Goal: Find contact information: Find contact information

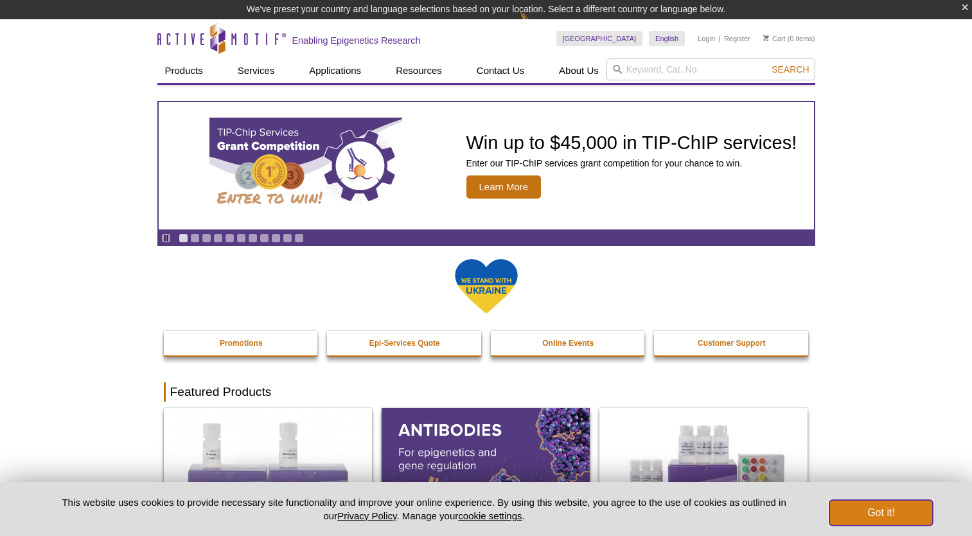
click at [896, 506] on button "Got it!" at bounding box center [880, 513] width 103 height 26
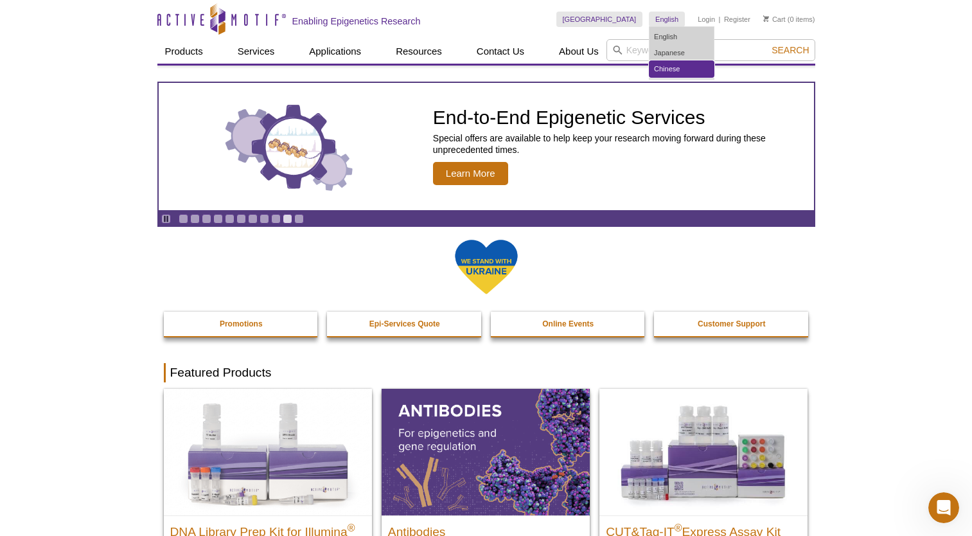
click at [670, 67] on link "Chinese" at bounding box center [682, 69] width 64 height 16
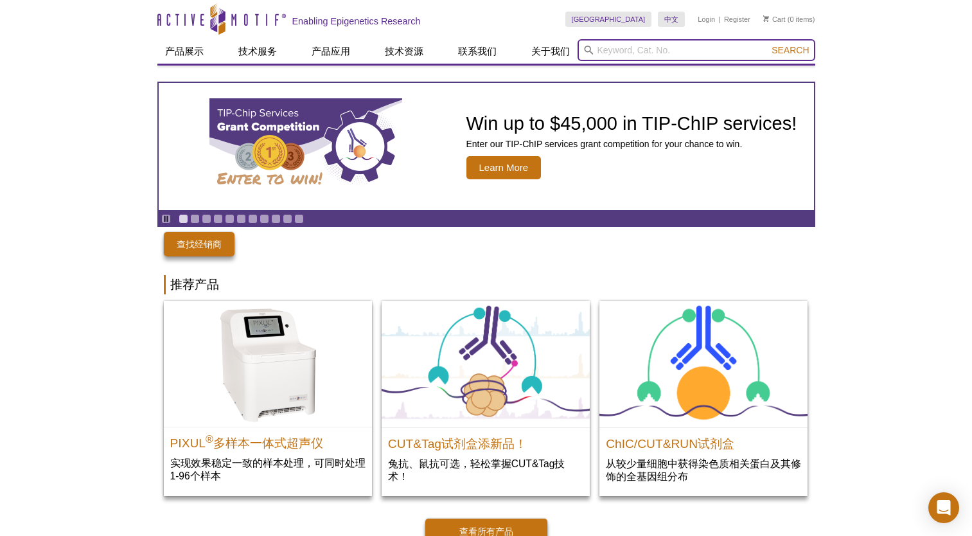
click at [667, 46] on input "search" at bounding box center [697, 50] width 238 height 22
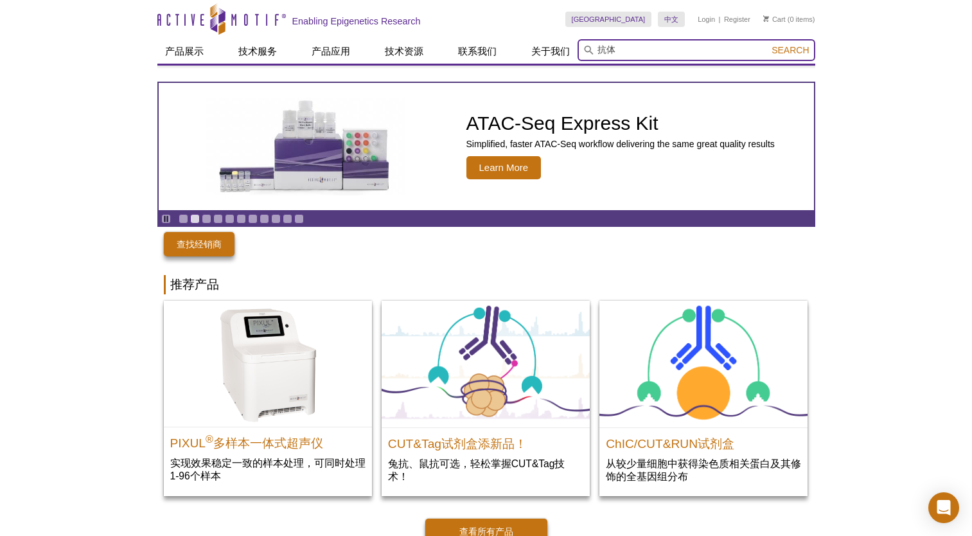
type input "抗体"
click at [768, 44] on button "Search" at bounding box center [790, 50] width 45 height 12
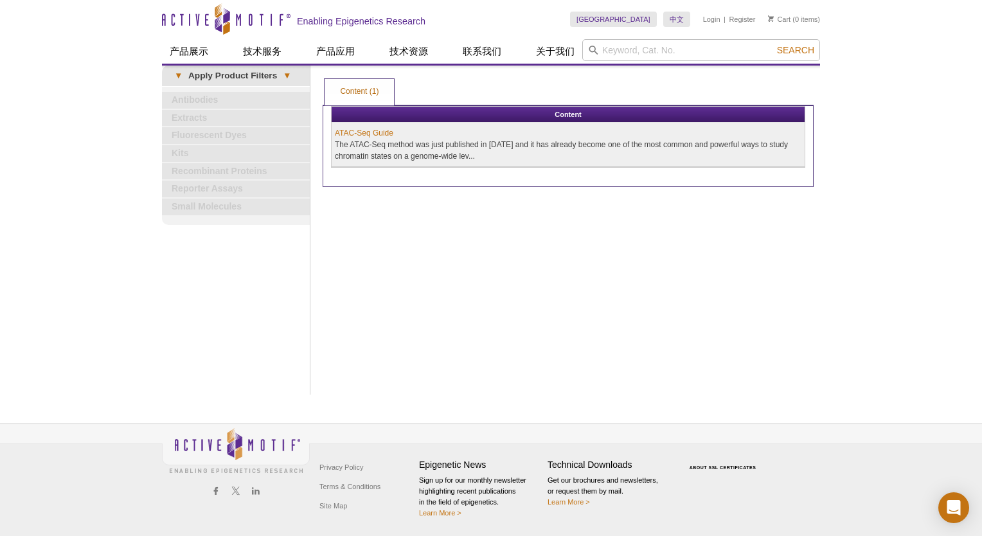
click at [492, 146] on td "ATAC-Seq Guide The ATAC-Seq method was just published in [DATE] and it has alre…" at bounding box center [568, 145] width 473 height 44
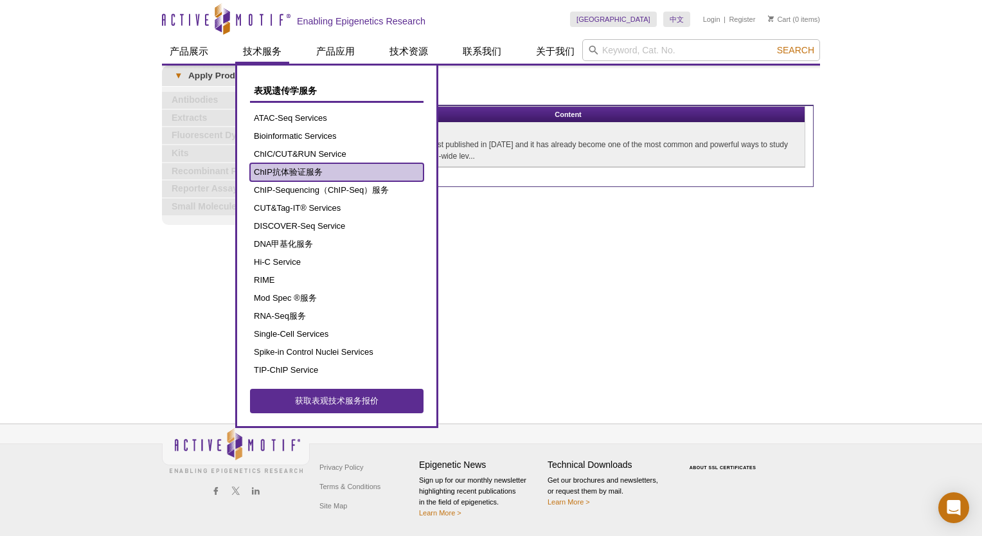
click at [297, 177] on link "ChIP抗体验证服务" at bounding box center [336, 172] width 173 height 18
click at [297, 171] on link "ChIP抗体验证服务" at bounding box center [336, 172] width 173 height 18
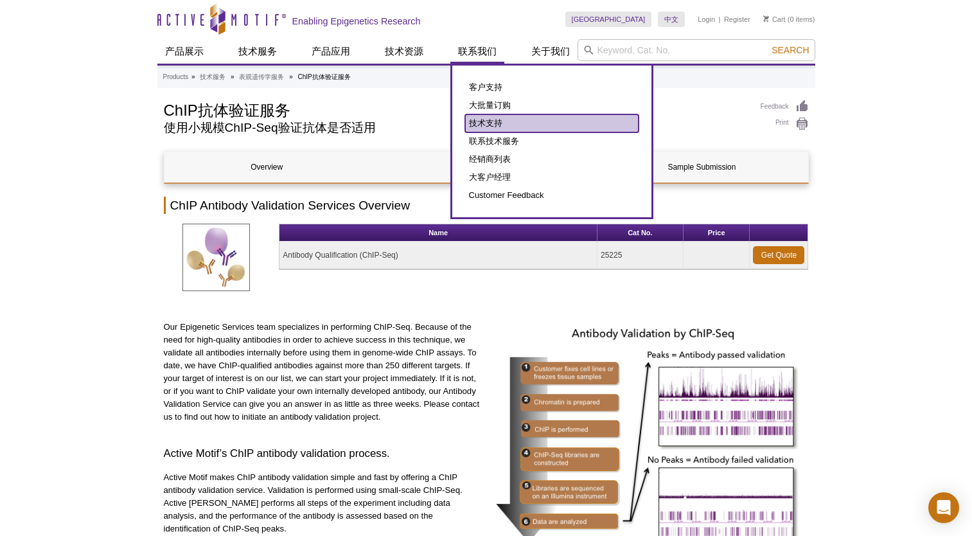
click at [486, 121] on link "技术支持" at bounding box center [551, 123] width 173 height 18
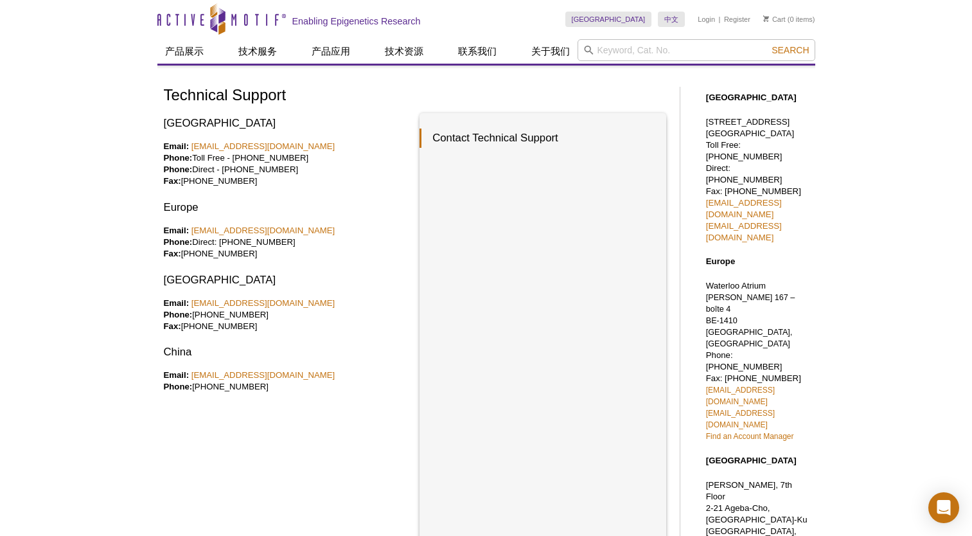
scroll to position [193, 0]
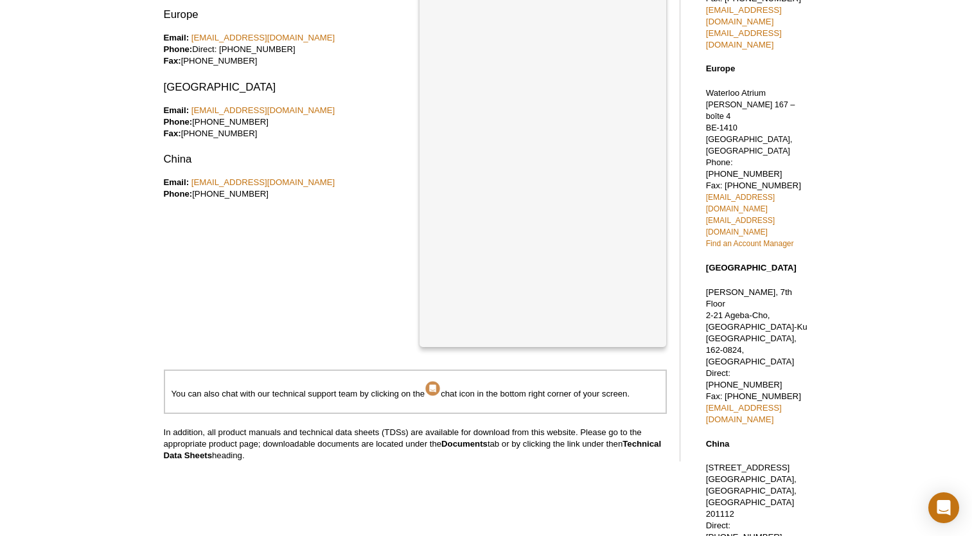
click at [720, 462] on p "[STREET_ADDRESS] Direct: [PHONE_NUMBER] Cell Phone: [PHONE_NUMBER] [EMAIL_ADDRE…" at bounding box center [757, 525] width 103 height 127
drag, startPoint x: 701, startPoint y: 375, endPoint x: 819, endPoint y: 382, distance: 117.8
click at [819, 382] on div "Active Motif Logo Enabling Epigenetics Research 0 Search Skip to content Active…" at bounding box center [486, 275] width 972 height 936
copy link "[EMAIL_ADDRESS][DOMAIN_NAME]"
